Goal: Task Accomplishment & Management: Manage account settings

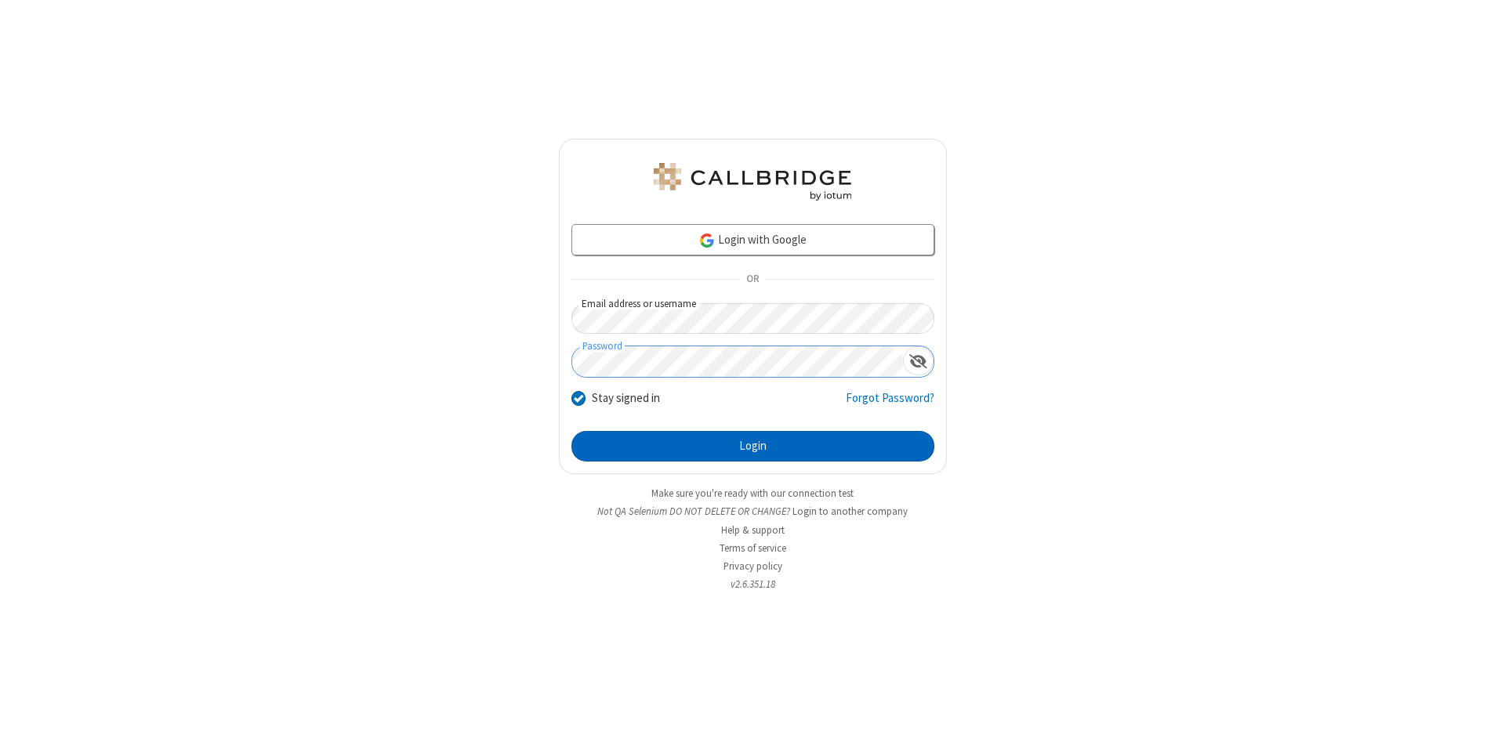
click at [752, 447] on button "Login" at bounding box center [752, 446] width 363 height 31
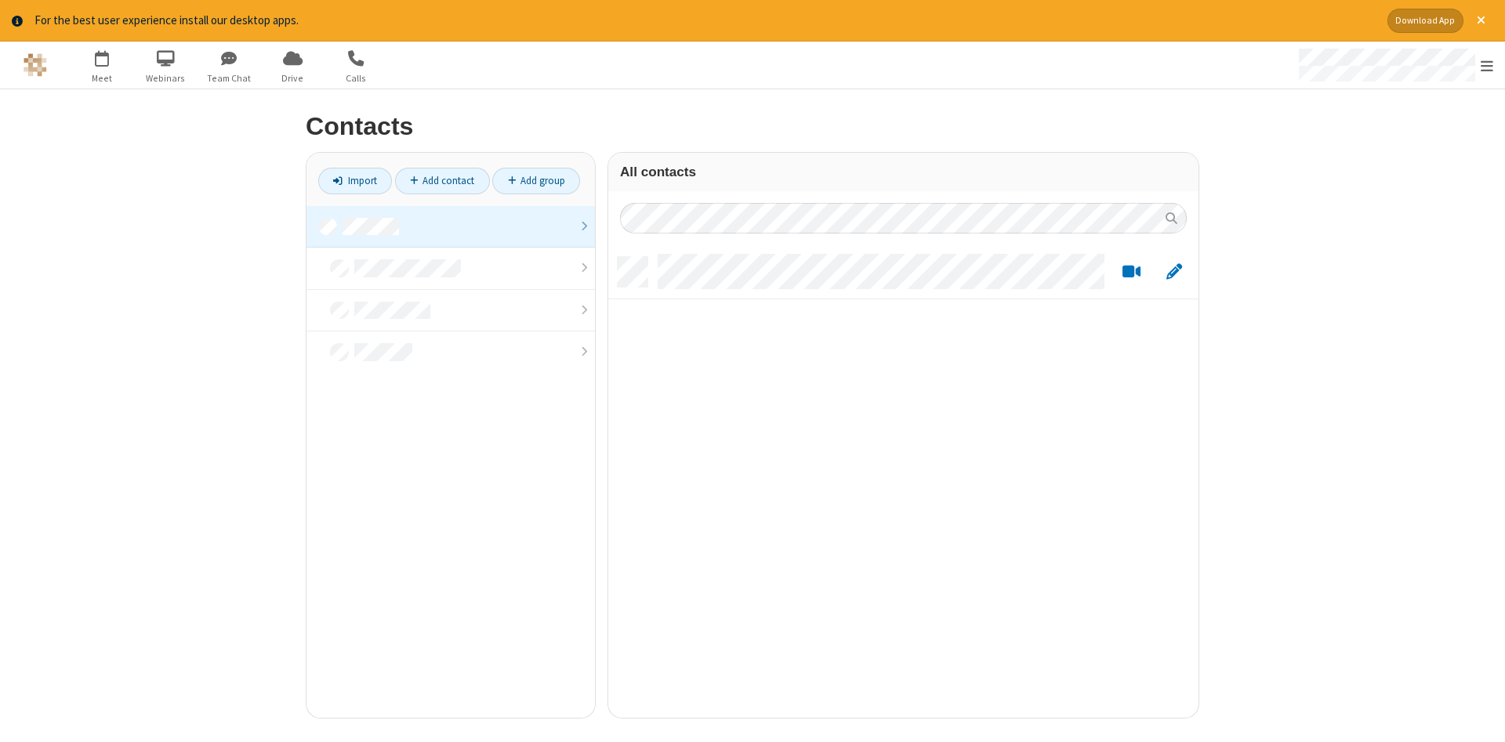
click at [451, 227] on link at bounding box center [450, 227] width 288 height 42
click at [442, 180] on link "Add contact" at bounding box center [442, 181] width 95 height 27
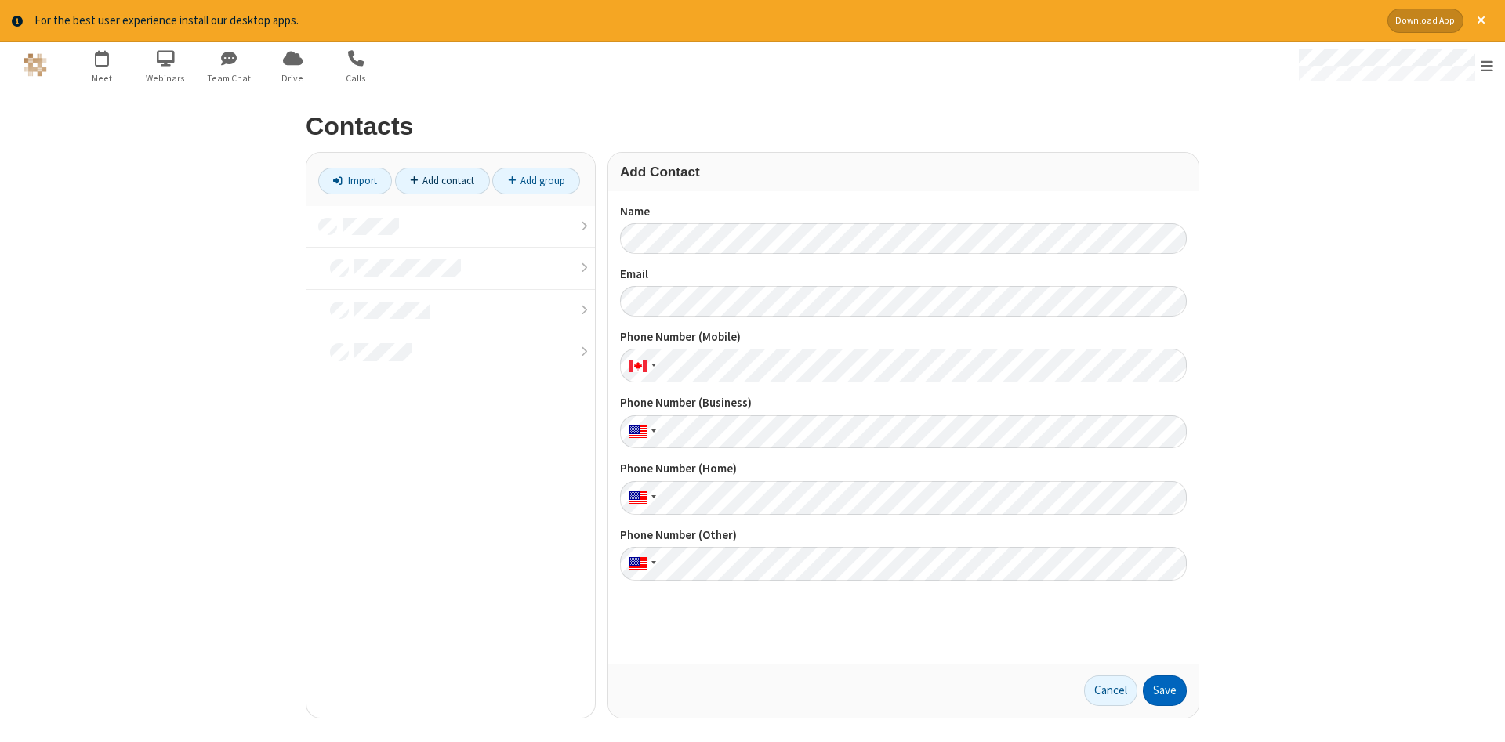
click at [1165, 691] on button "Save" at bounding box center [1165, 691] width 44 height 31
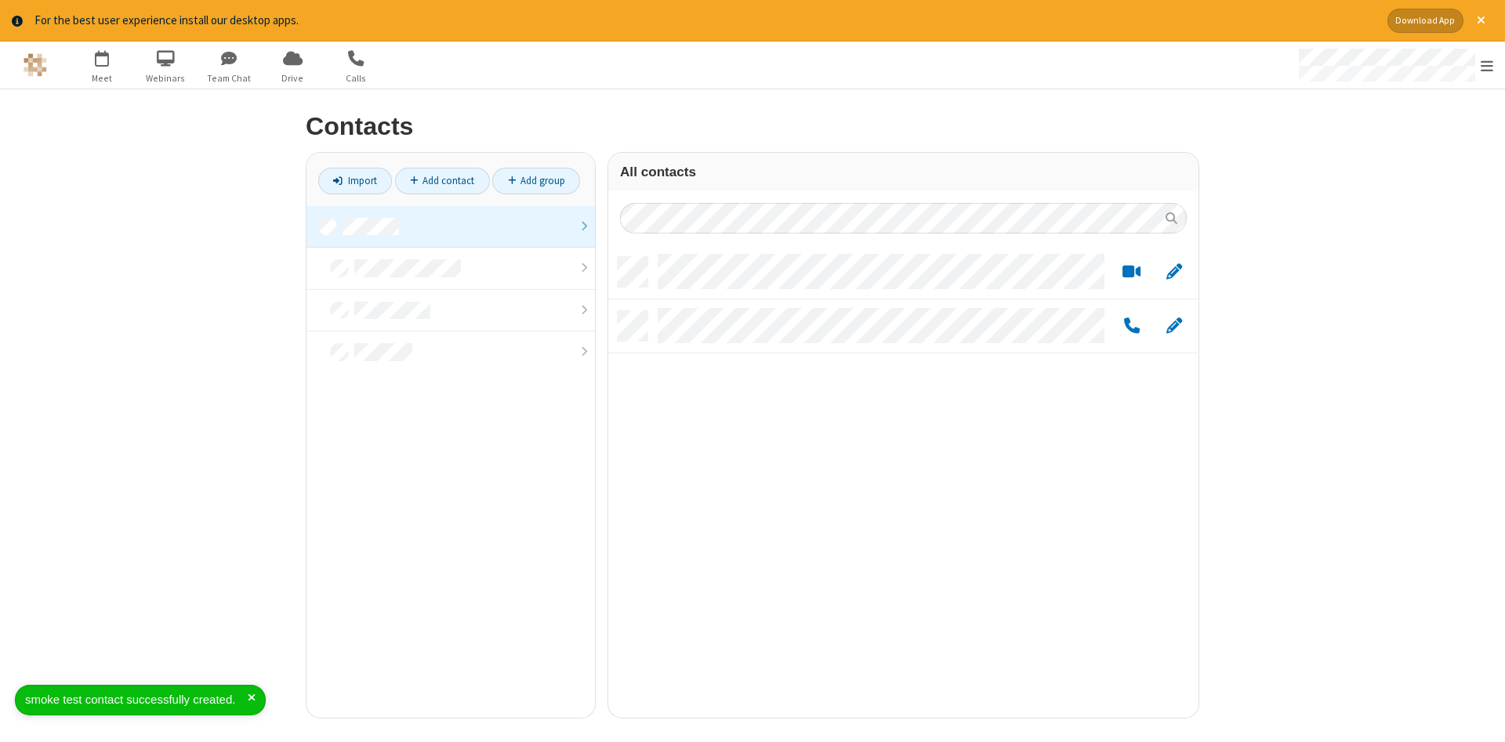
scroll to position [473, 590]
click at [442, 180] on link "Add contact" at bounding box center [442, 181] width 95 height 27
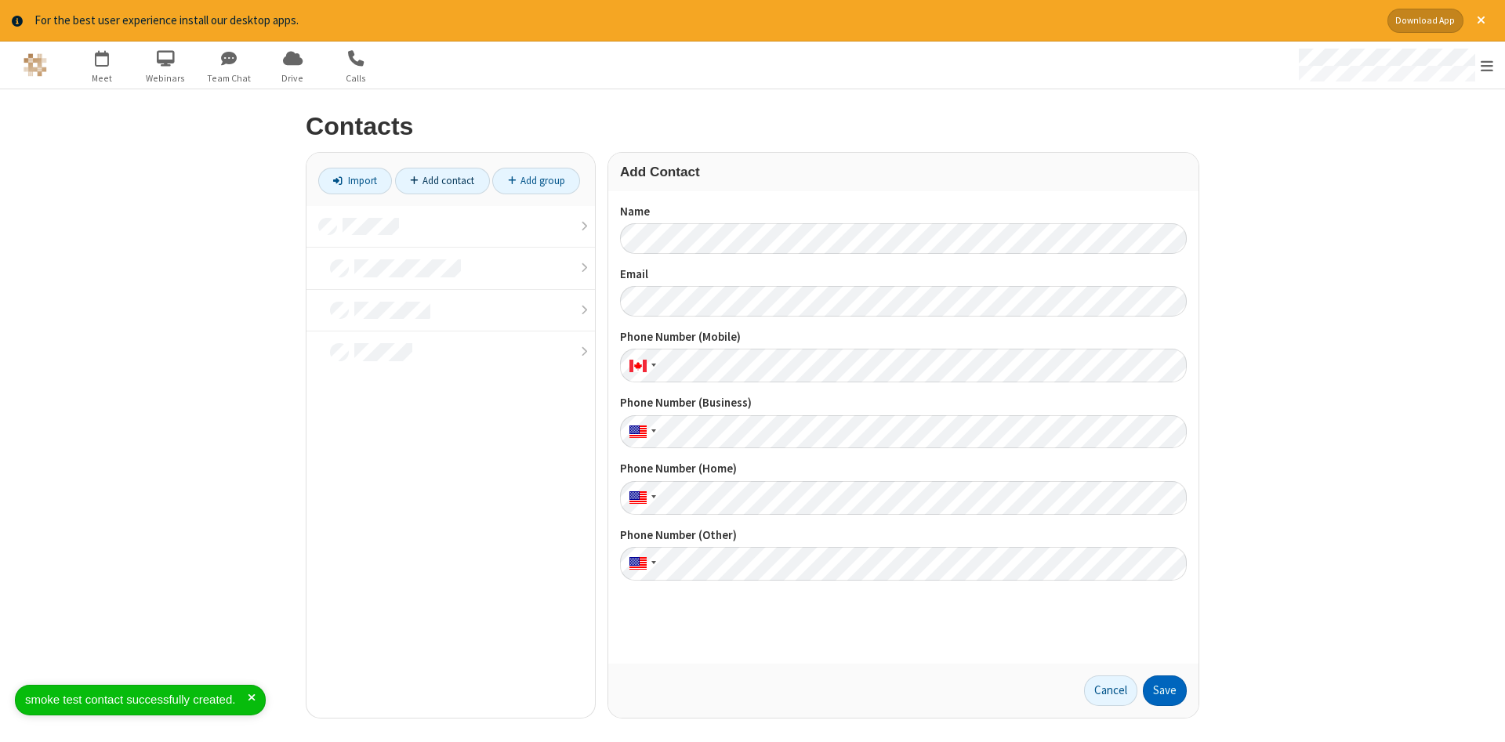
click at [1165, 691] on button "Save" at bounding box center [1165, 691] width 44 height 31
